Goal: Check status

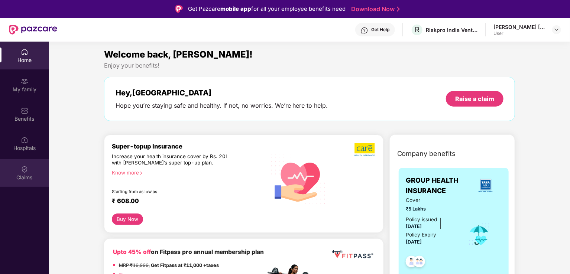
click at [24, 175] on div "Claims" at bounding box center [24, 177] width 49 height 7
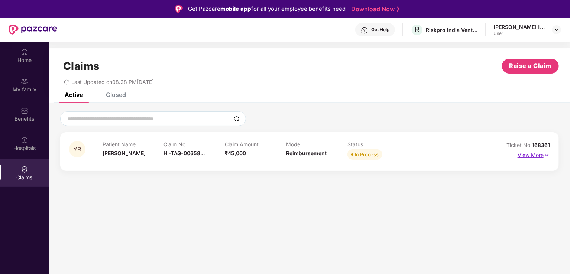
click at [549, 153] on img at bounding box center [547, 155] width 6 height 8
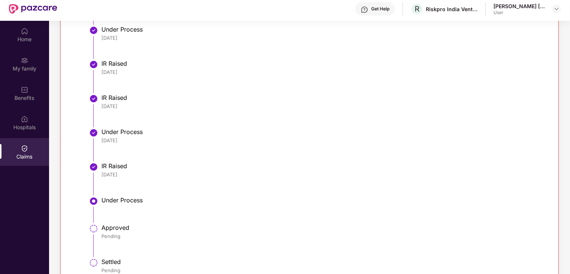
scroll to position [42, 0]
